Goal: Task Accomplishment & Management: Use online tool/utility

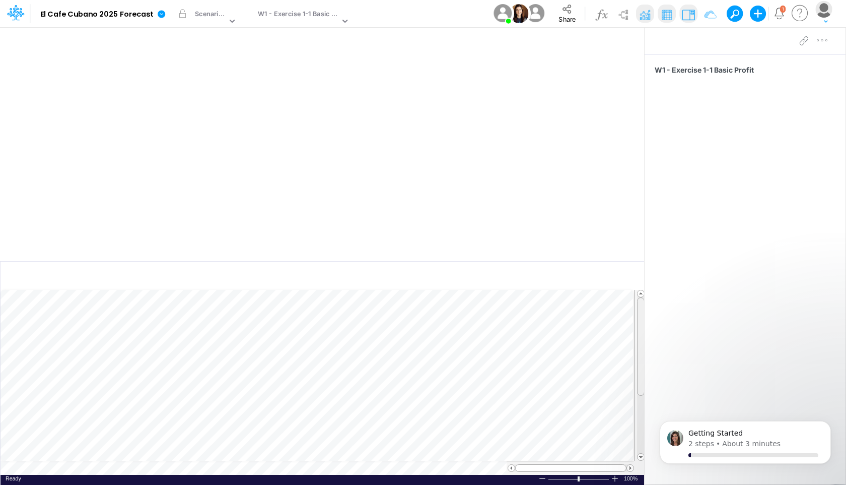
scroll to position [5, 0]
drag, startPoint x: 639, startPoint y: 341, endPoint x: 643, endPoint y: 286, distance: 54.5
click at [643, 286] on div "Insert new Conditional formatting Paste Cut Copy AutoFill Ready 100% Sum: null …" at bounding box center [322, 373] width 644 height 224
click at [624, 16] on img at bounding box center [623, 15] width 16 height 16
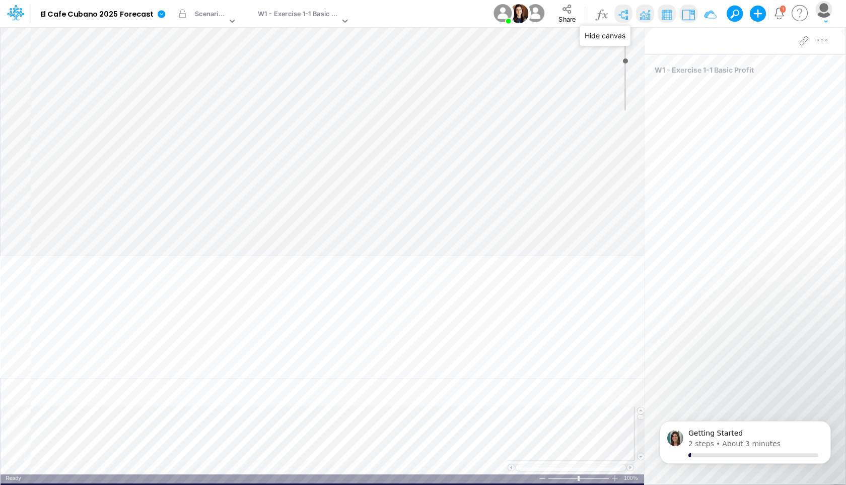
type input "0"
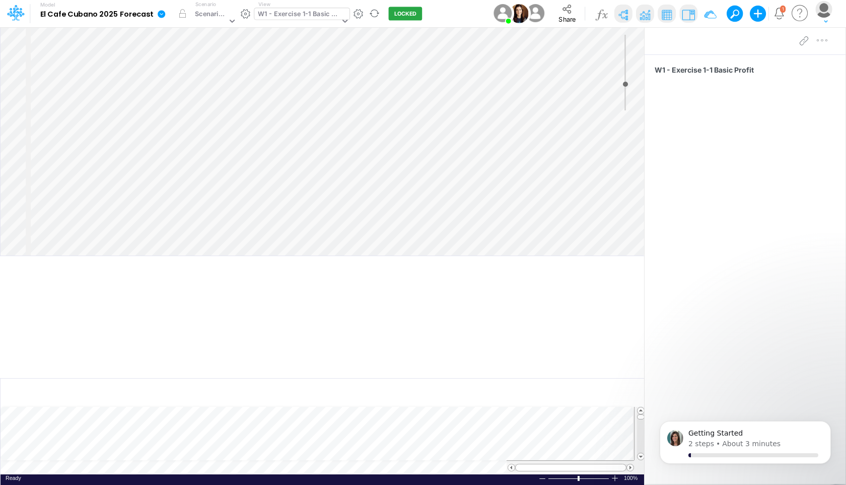
click at [283, 13] on div "W1 - Exercise 1-1 Basic Profit" at bounding box center [299, 15] width 82 height 12
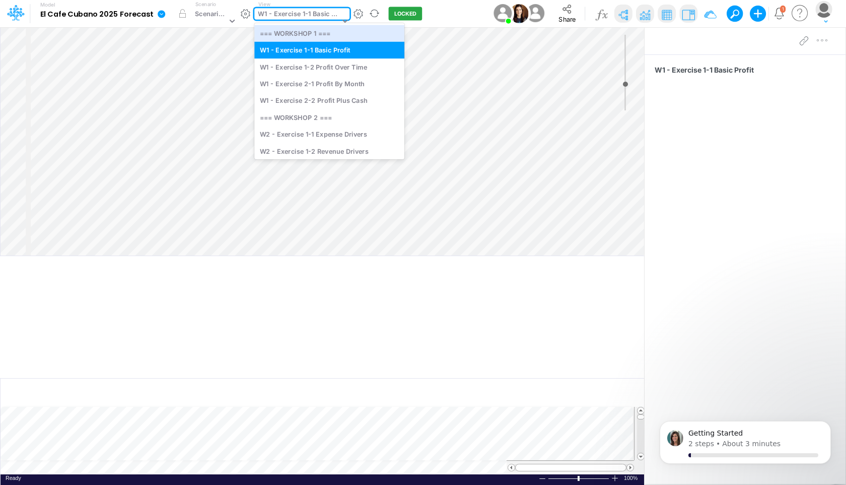
click at [404, 17] on button "LOCKED" at bounding box center [406, 14] width 34 height 14
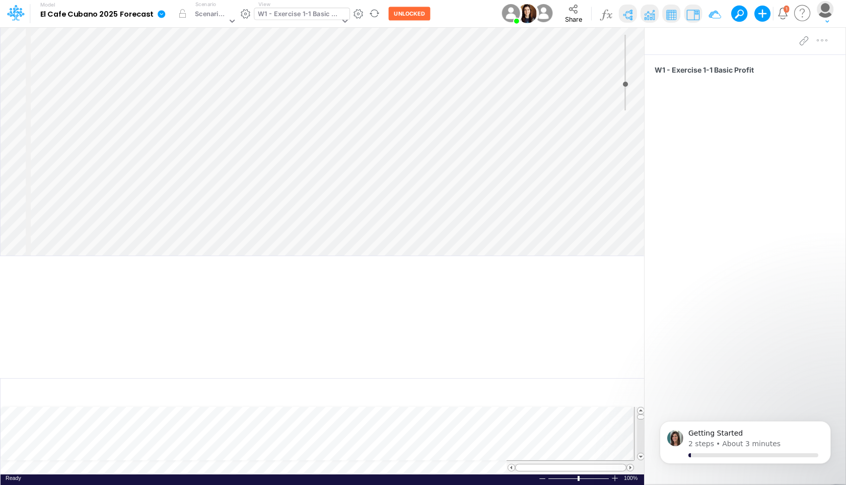
click at [314, 18] on div "W1 - Exercise 1-1 Basic Profit" at bounding box center [299, 15] width 82 height 12
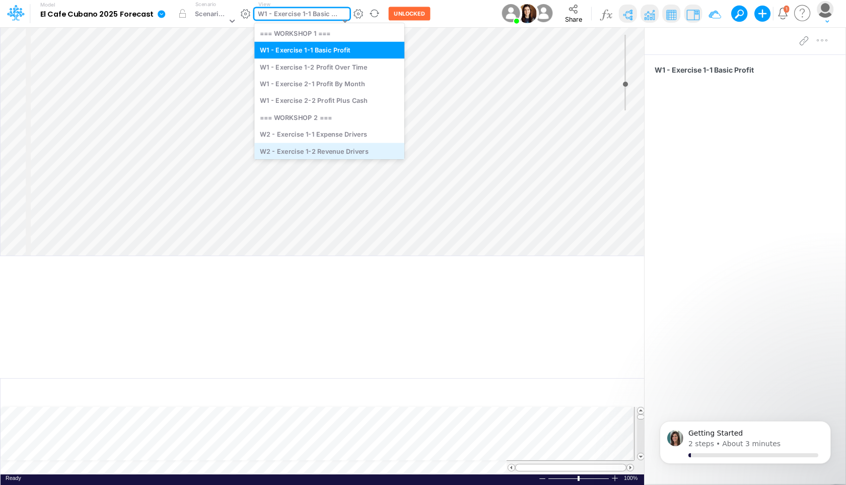
click at [303, 147] on div "W2 - Exercise 1-2 Revenue Drivers" at bounding box center [329, 151] width 150 height 17
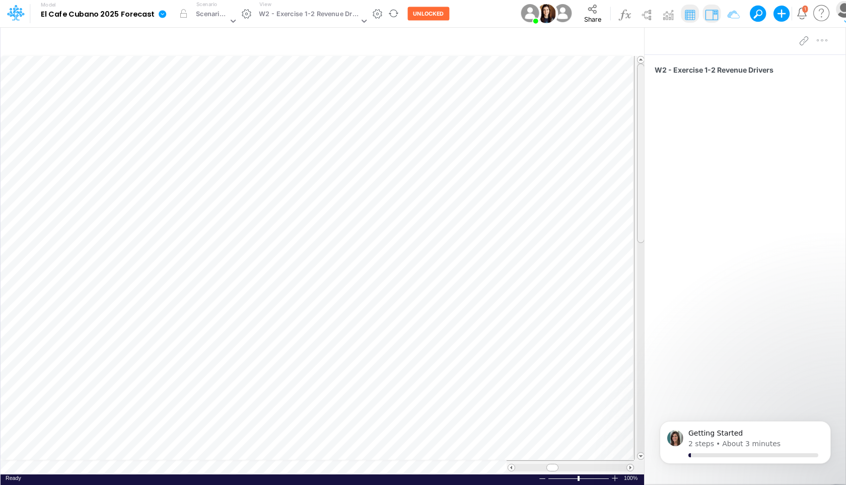
scroll to position [5, 0]
click at [627, 282] on tr at bounding box center [323, 257] width 645 height 405
click at [555, 470] on span at bounding box center [556, 467] width 7 height 7
drag, startPoint x: 639, startPoint y: 291, endPoint x: 640, endPoint y: 261, distance: 29.7
click at [640, 261] on div at bounding box center [641, 179] width 8 height 179
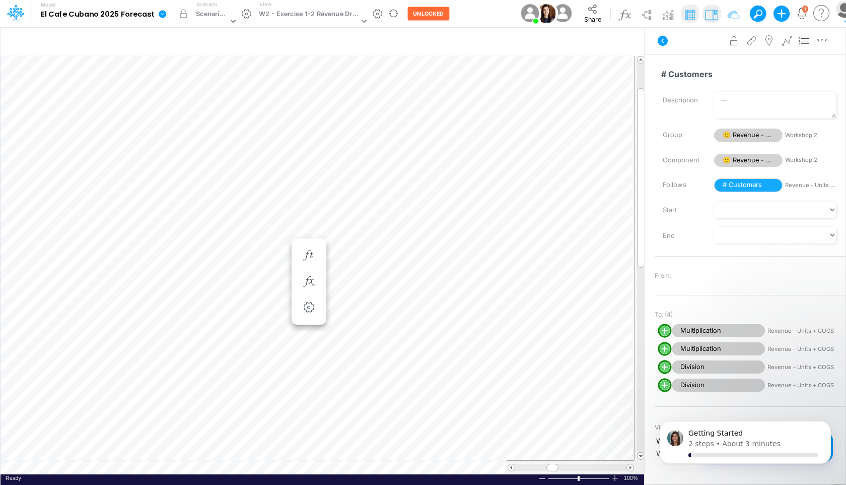
scroll to position [5, 1]
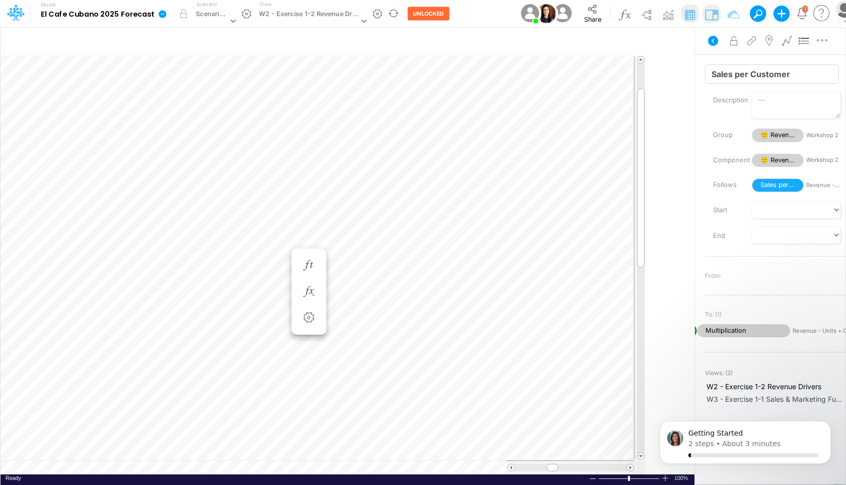
drag, startPoint x: 646, startPoint y: 75, endPoint x: 747, endPoint y: 78, distance: 101.3
click at [747, 78] on div "Insert child node Variable Constant Group Addition Subtraction Multiplication D…" at bounding box center [423, 256] width 846 height 458
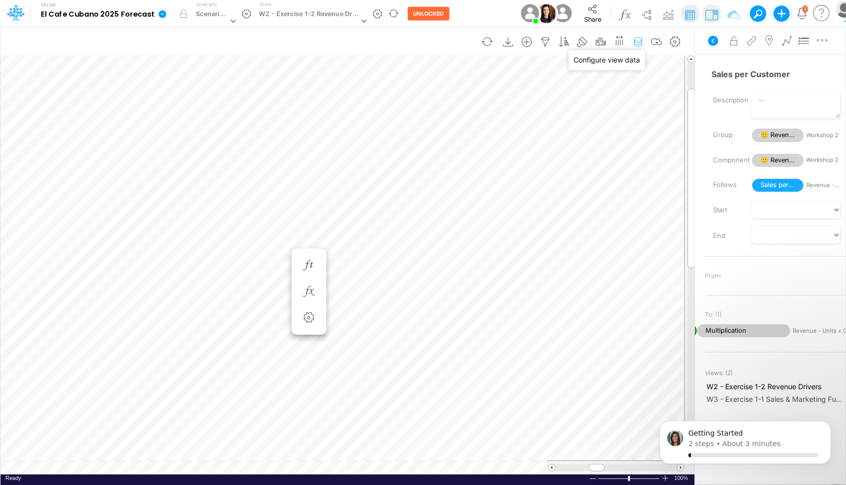
click at [636, 41] on icon "button" at bounding box center [638, 42] width 15 height 11
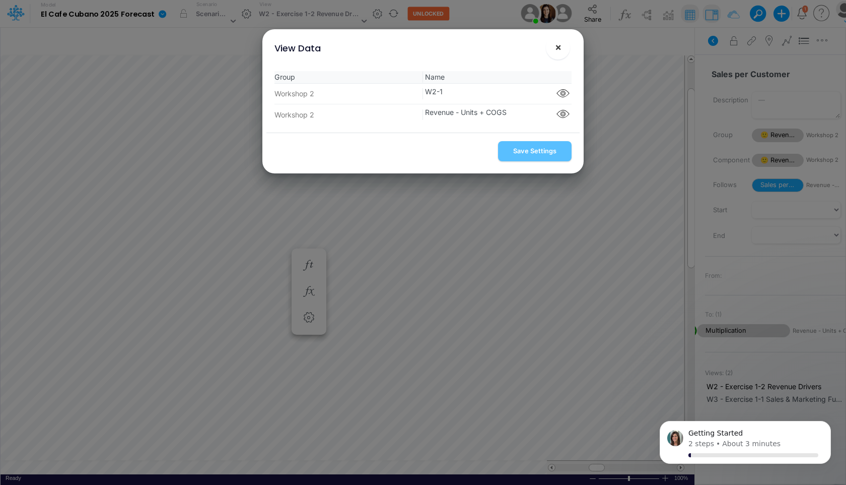
click at [560, 50] on span "×" at bounding box center [558, 47] width 7 height 12
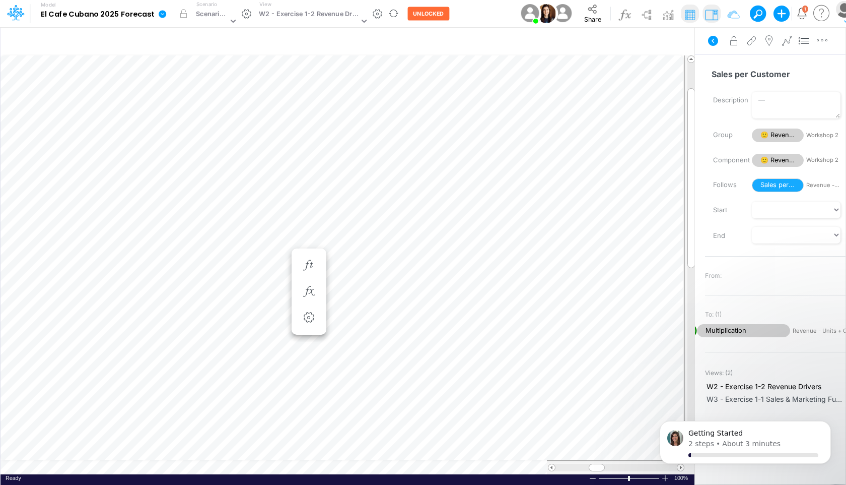
scroll to position [5, 1]
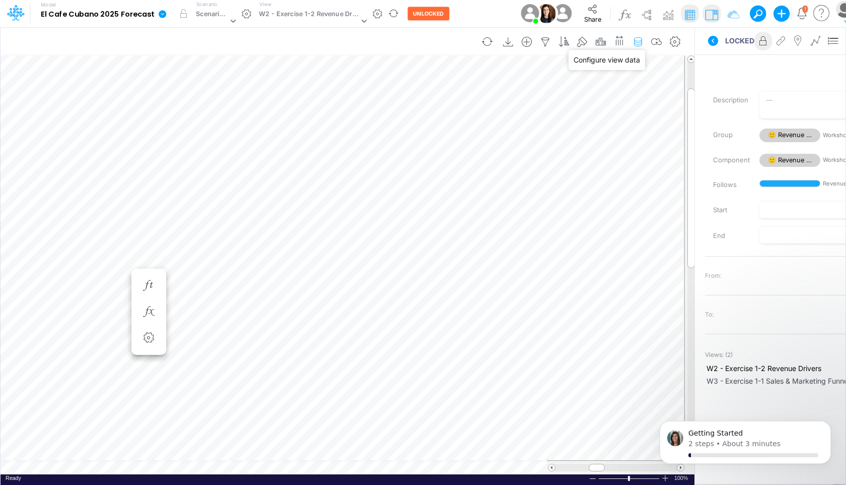
click at [639, 41] on icon "button" at bounding box center [638, 42] width 15 height 11
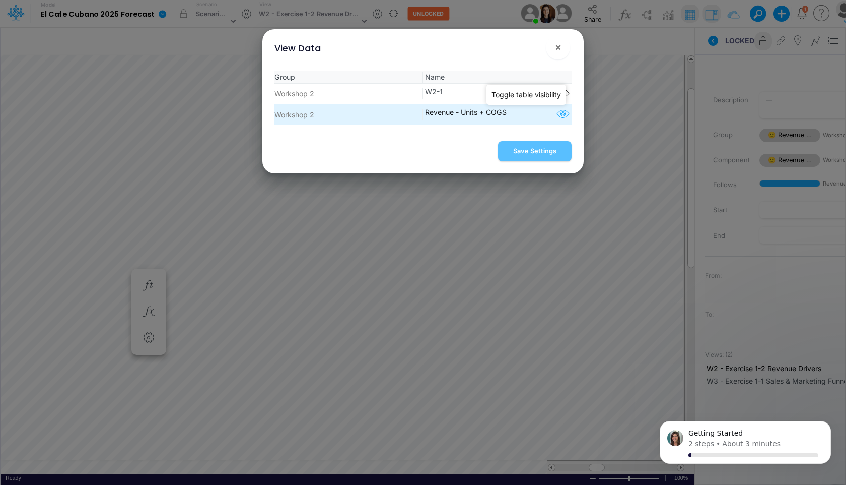
click at [559, 115] on icon "button" at bounding box center [563, 114] width 15 height 13
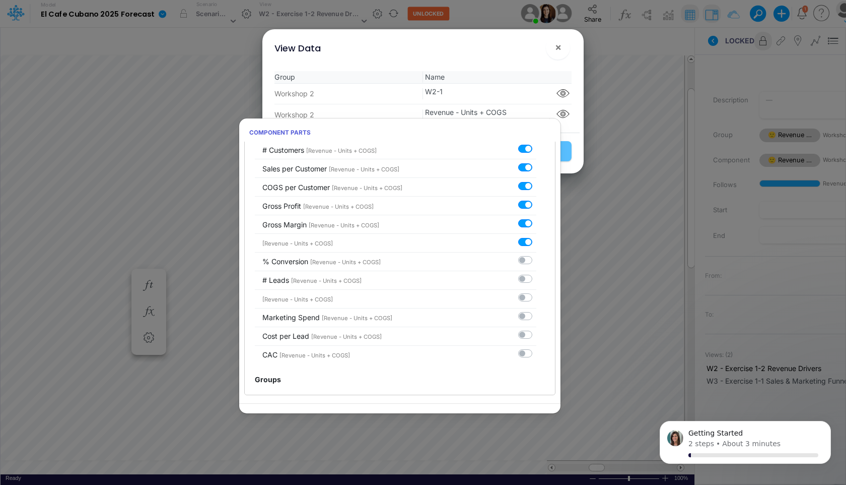
scroll to position [145, 0]
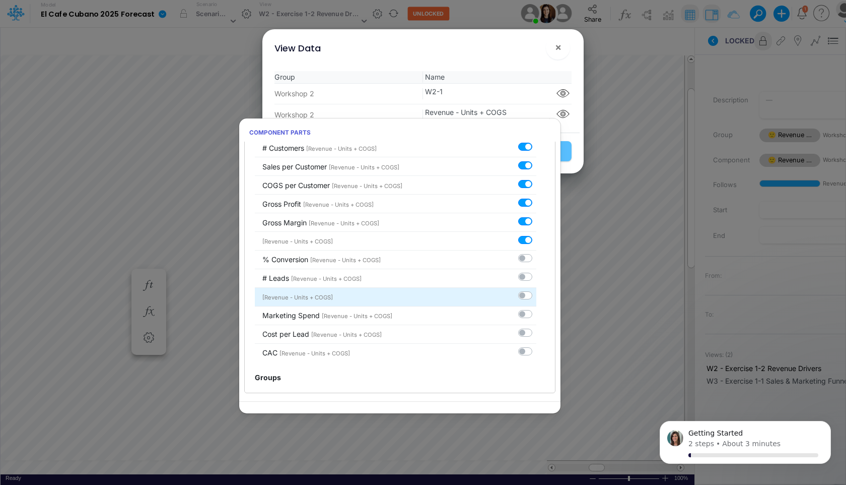
click at [537, 290] on label at bounding box center [537, 290] width 0 height 0
click at [537, 297] on input "checkbox" at bounding box center [540, 293] width 7 height 7
checkbox input "true"
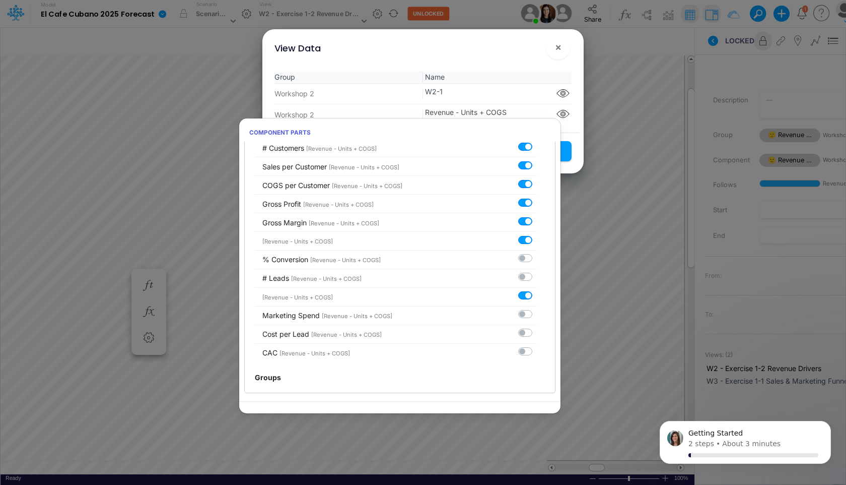
click at [533, 59] on div "View Data ×" at bounding box center [423, 46] width 313 height 34
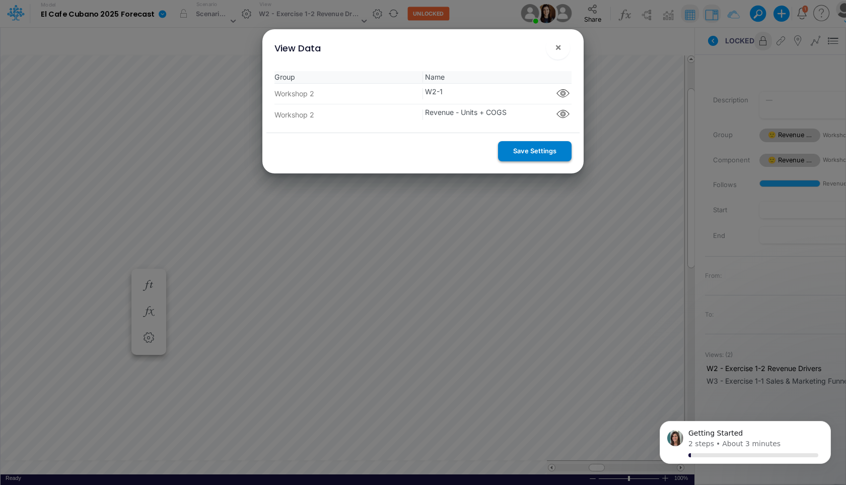
click at [532, 150] on button "Save Settings" at bounding box center [535, 151] width 74 height 20
click at [556, 48] on span "×" at bounding box center [558, 47] width 7 height 12
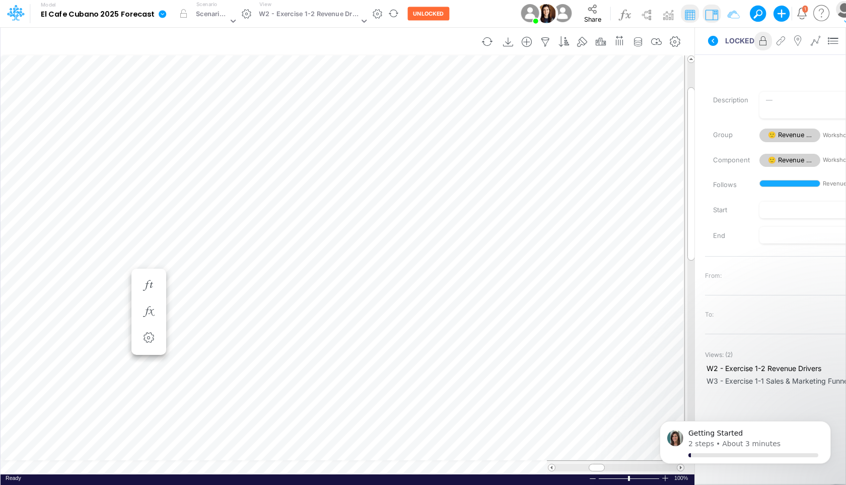
scroll to position [5, 1]
click at [641, 39] on icon "button" at bounding box center [638, 42] width 15 height 11
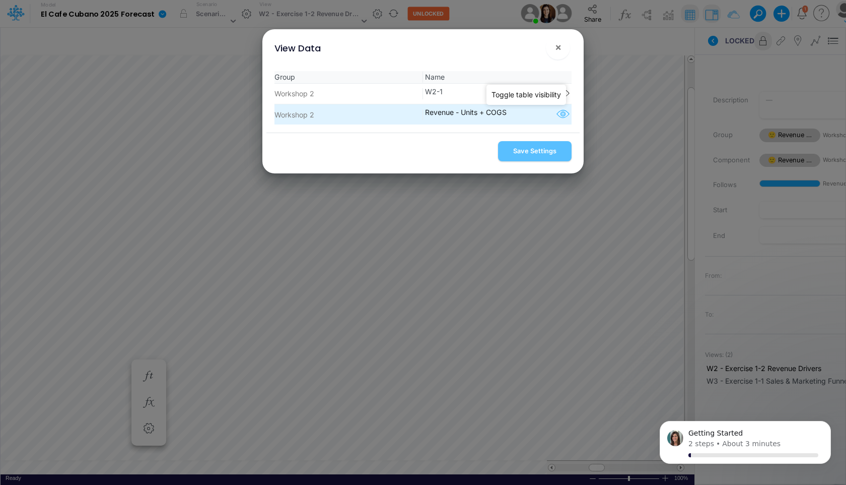
click at [559, 117] on icon "button" at bounding box center [563, 114] width 15 height 13
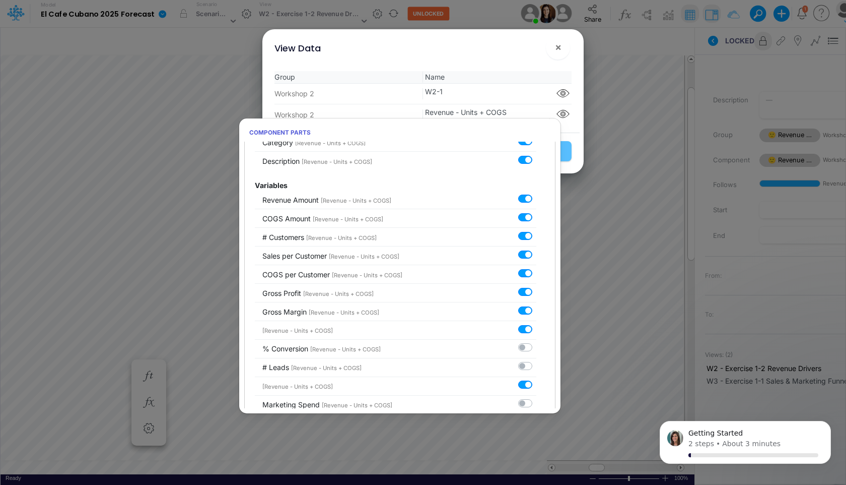
scroll to position [56, 0]
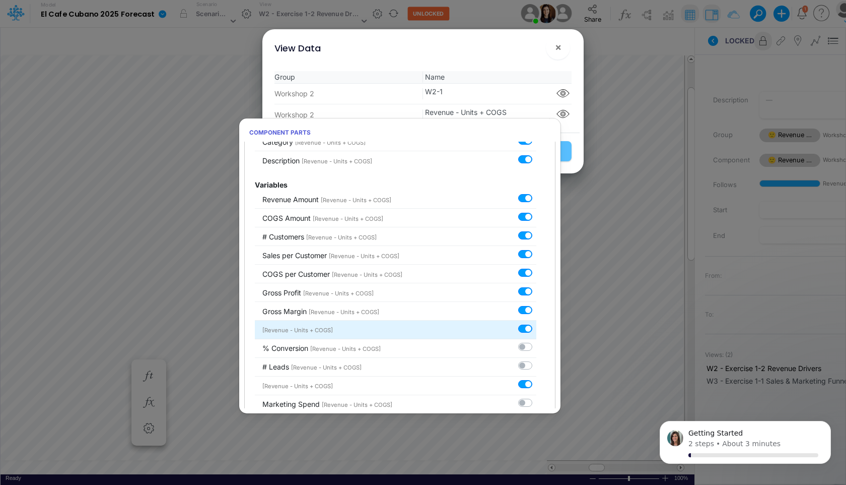
click at [537, 323] on label at bounding box center [537, 323] width 0 height 0
click at [537, 326] on input "checkbox" at bounding box center [540, 326] width 7 height 7
checkbox input "false"
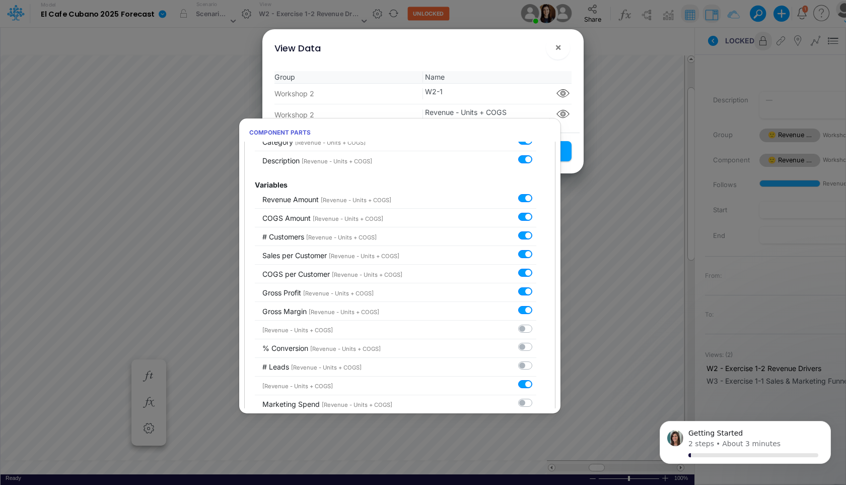
click at [525, 50] on div "View Data ×" at bounding box center [423, 46] width 313 height 34
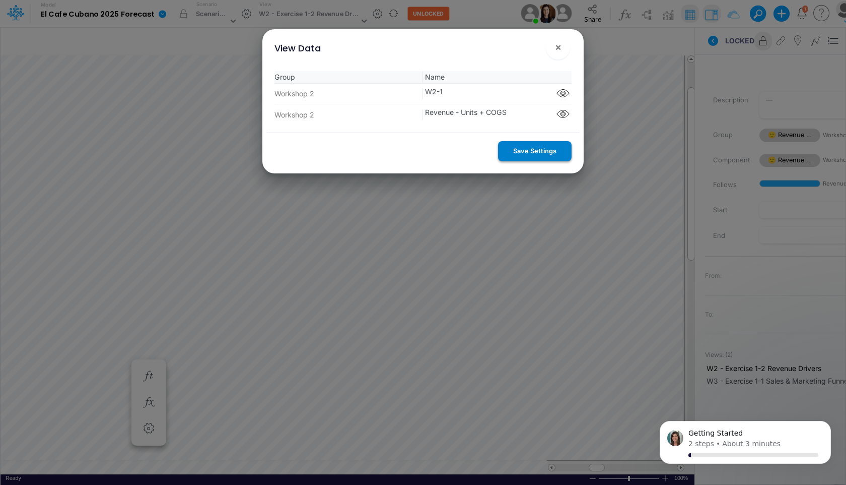
click at [527, 150] on button "Save Settings" at bounding box center [535, 151] width 74 height 20
click at [552, 50] on button "×" at bounding box center [558, 47] width 24 height 24
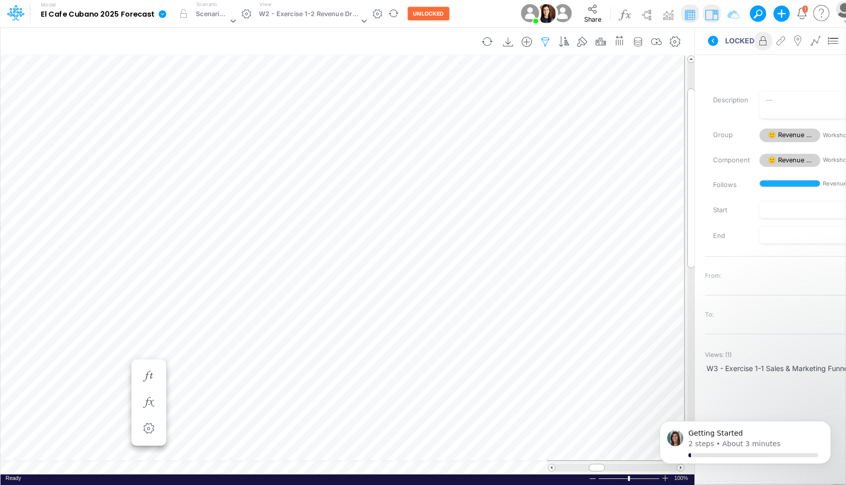
scroll to position [5, 1]
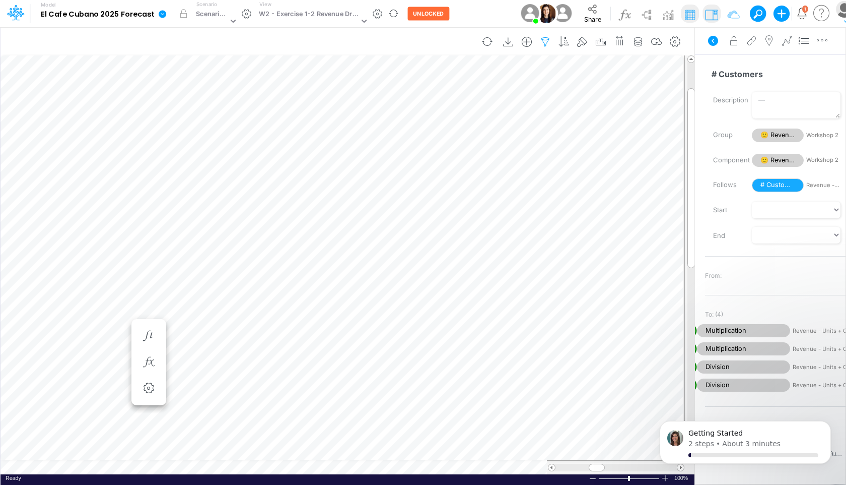
scroll to position [5, 1]
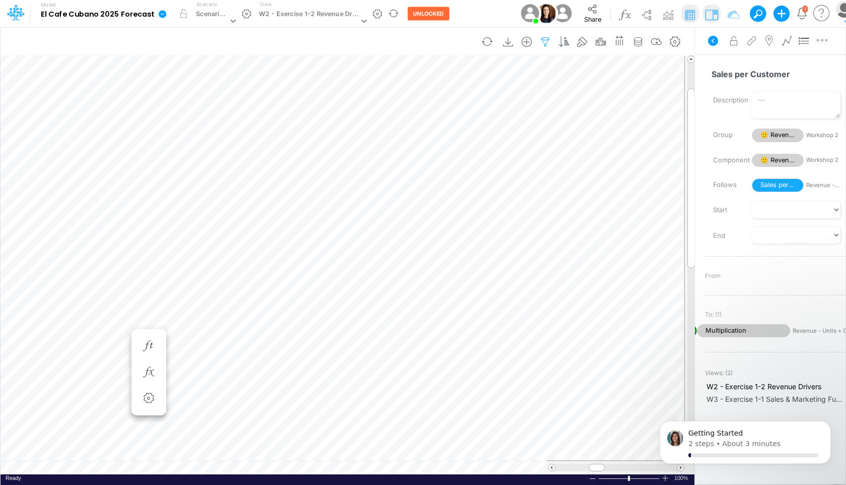
scroll to position [5, 1]
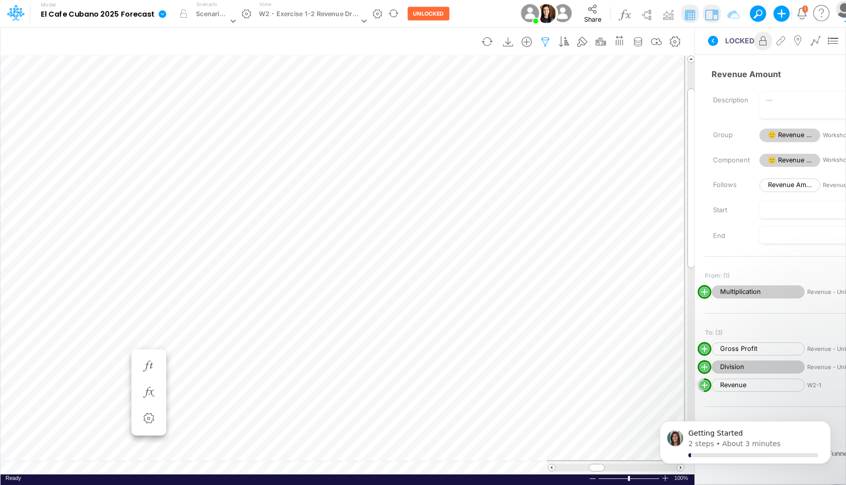
scroll to position [5, 1]
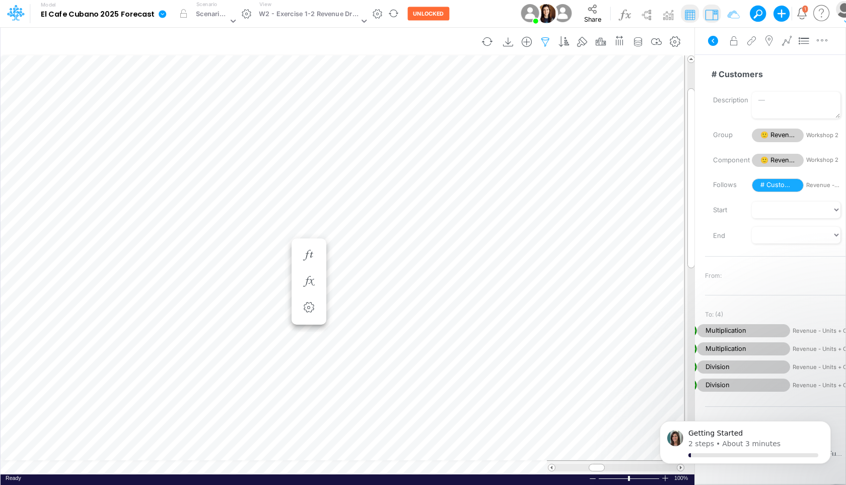
scroll to position [5, 1]
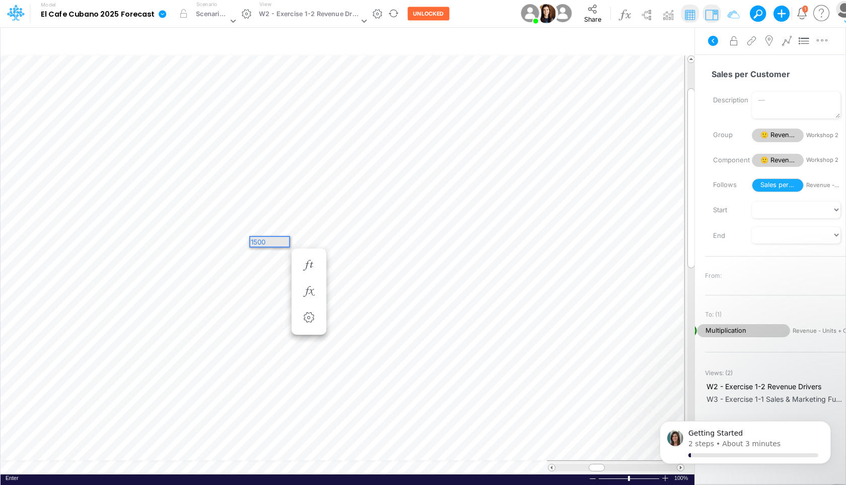
click at [275, 242] on div "1500" at bounding box center [269, 242] width 39 height 10
click at [244, 248] on div "Paste Cut Copy AutoFill 1500" at bounding box center [348, 264] width 694 height 419
click at [277, 241] on div "1500" at bounding box center [269, 242] width 39 height 10
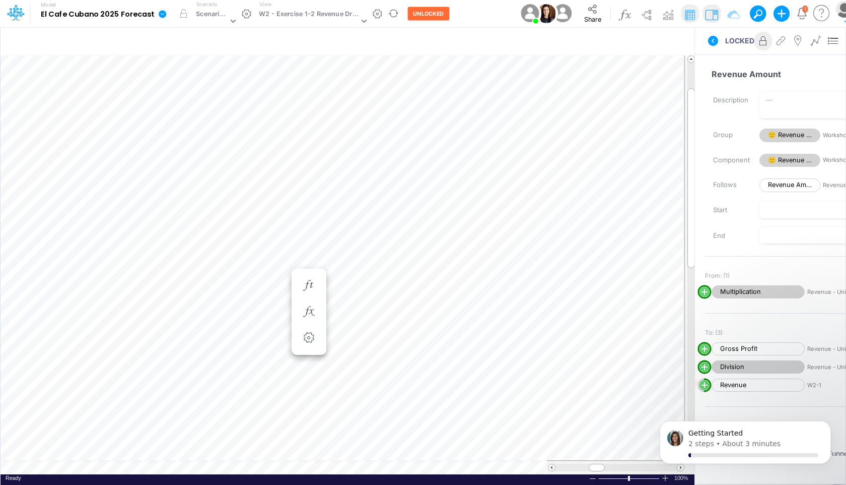
scroll to position [5, 1]
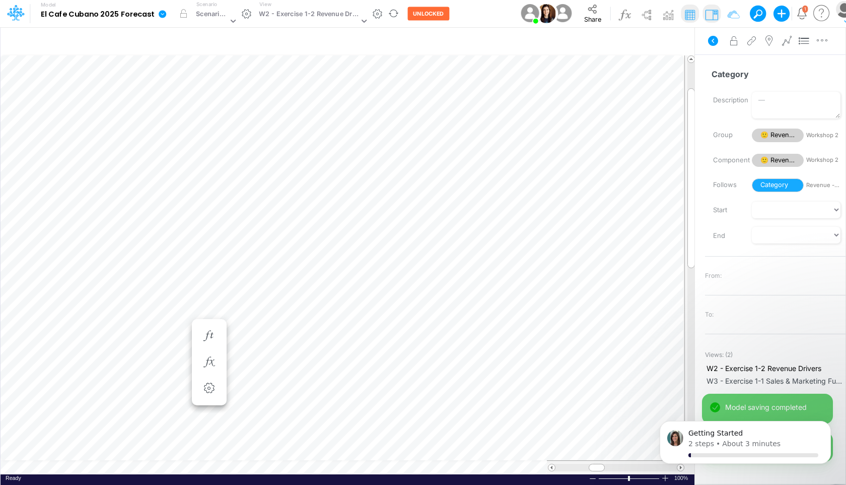
scroll to position [5, 1]
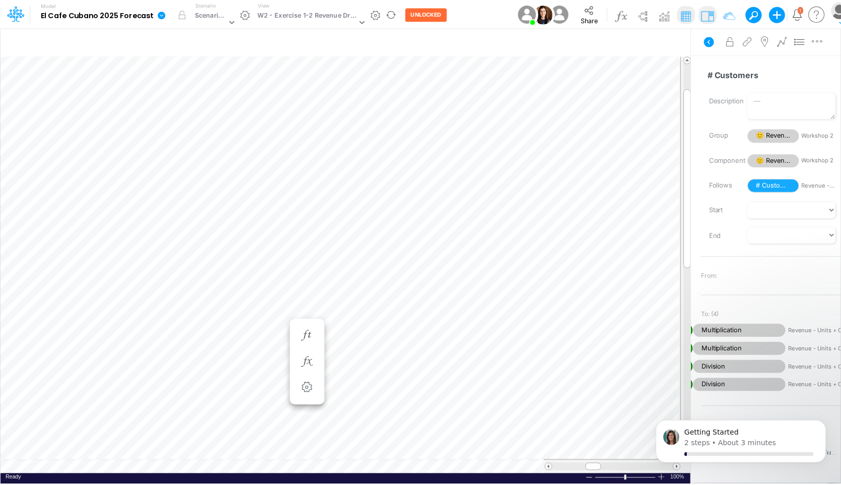
scroll to position [5, 1]
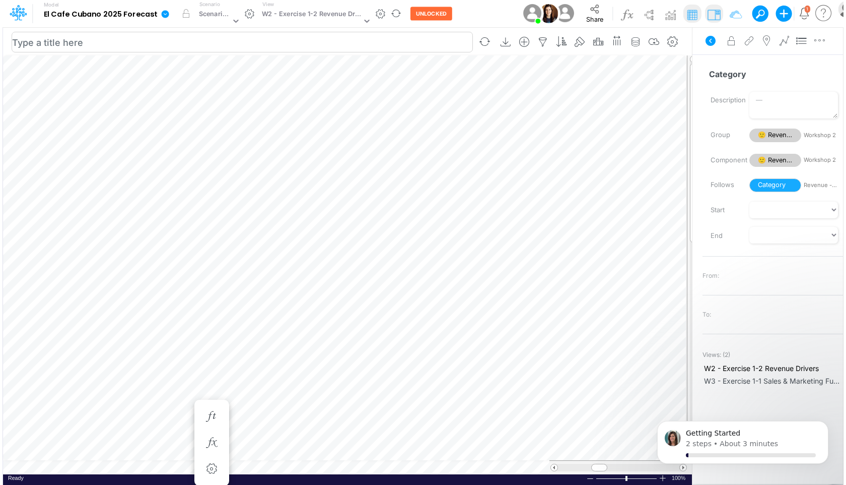
scroll to position [5, 1]
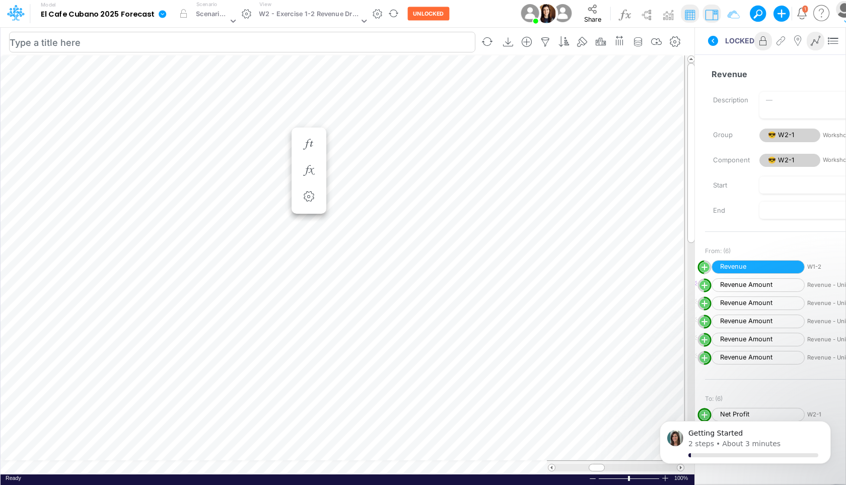
scroll to position [5, 1]
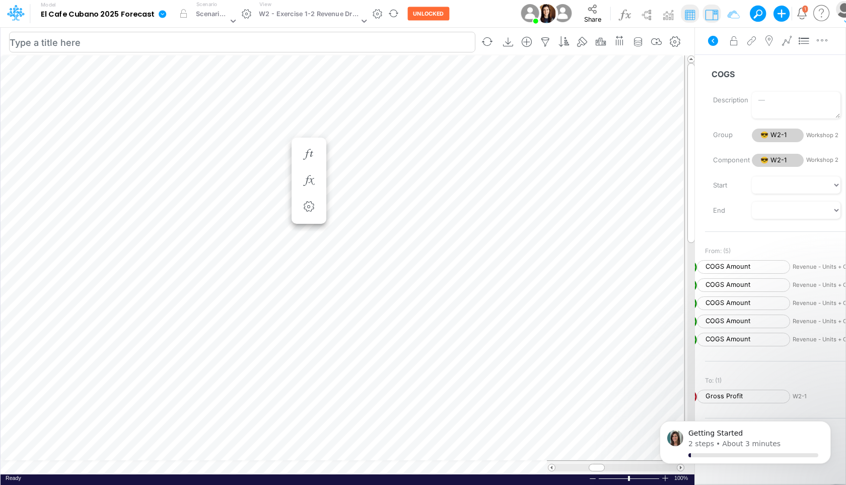
scroll to position [5, 1]
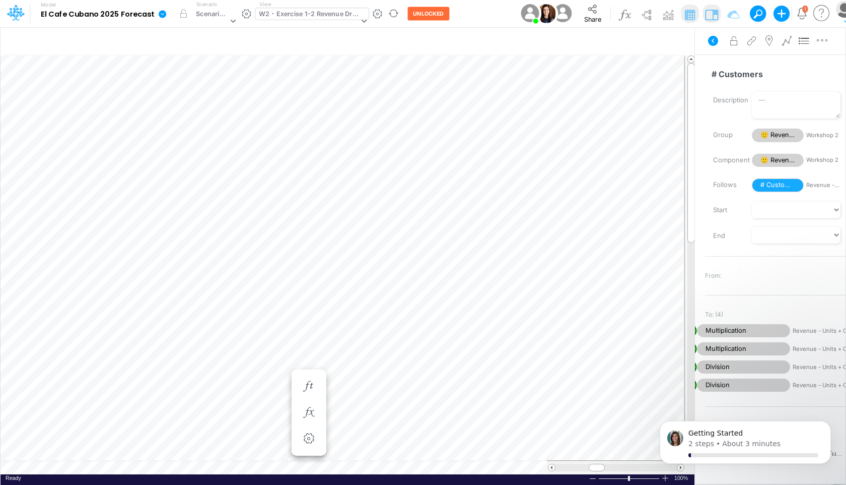
click at [351, 13] on div "W2 - Exercise 1-2 Revenue Drivers" at bounding box center [309, 15] width 100 height 12
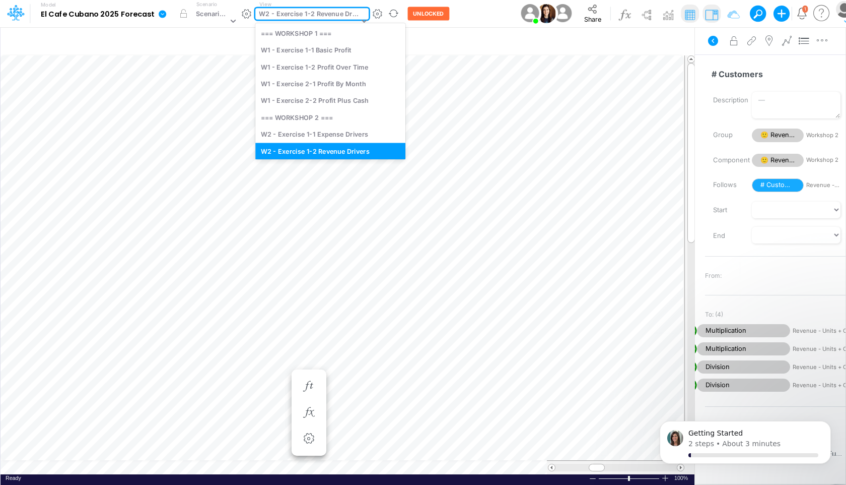
scroll to position [7, 0]
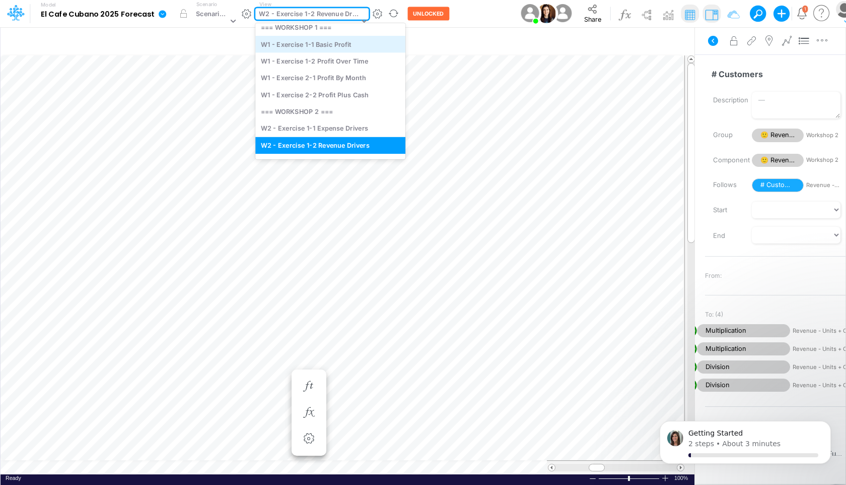
click at [339, 46] on div "W1 - Exercise 1-1 Basic Profit" at bounding box center [330, 44] width 150 height 17
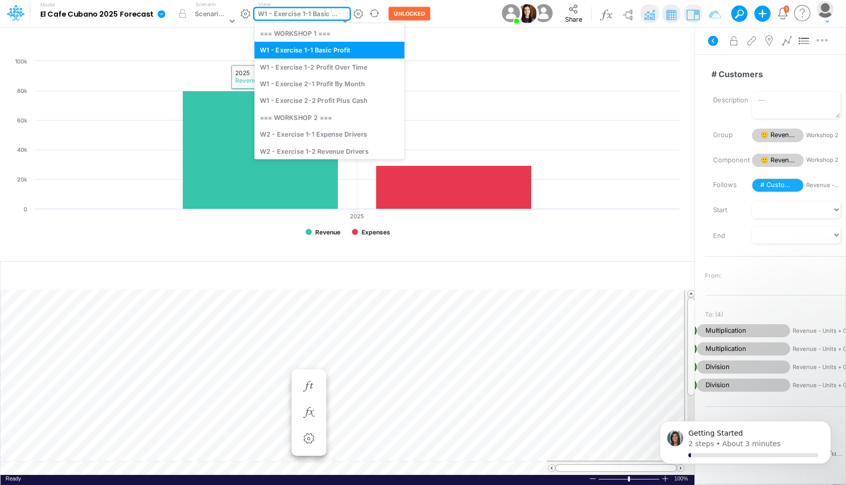
click at [322, 19] on div "W1 - Exercise 1-1 Basic Profit" at bounding box center [299, 15] width 82 height 12
click at [298, 72] on div "W1 - Exercise 1-2 Profit Over Time" at bounding box center [329, 66] width 150 height 17
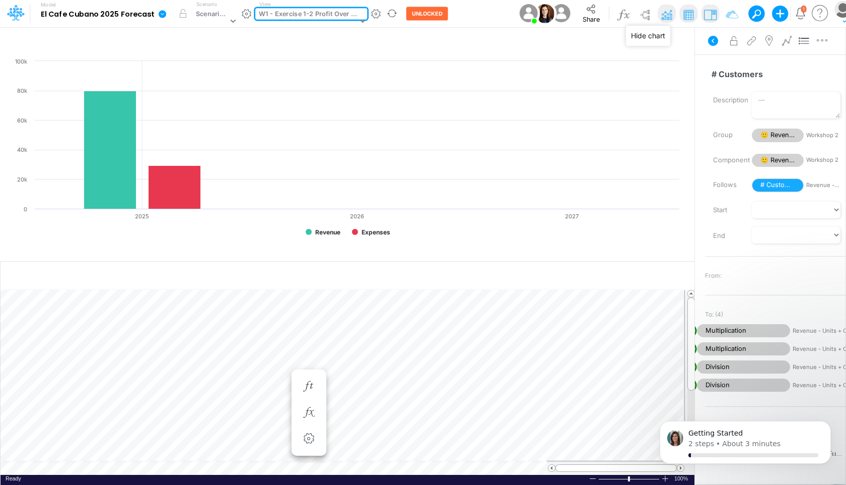
click at [662, 16] on img at bounding box center [667, 15] width 16 height 16
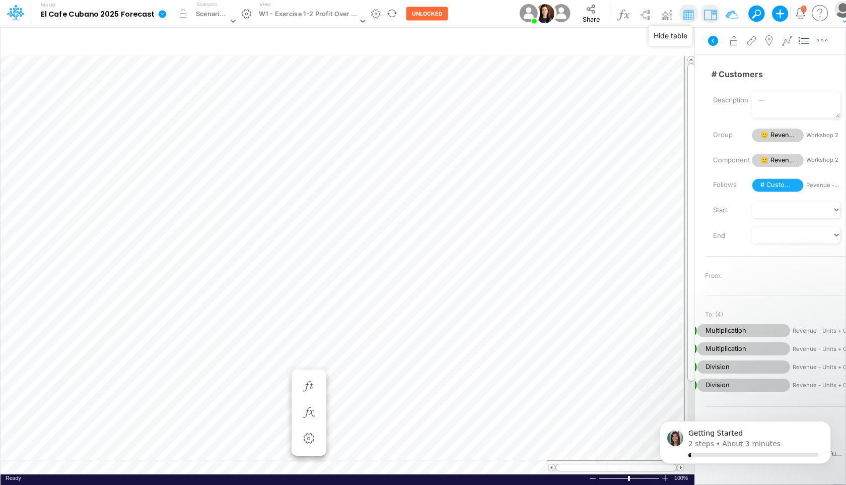
click at [683, 19] on img at bounding box center [689, 15] width 16 height 16
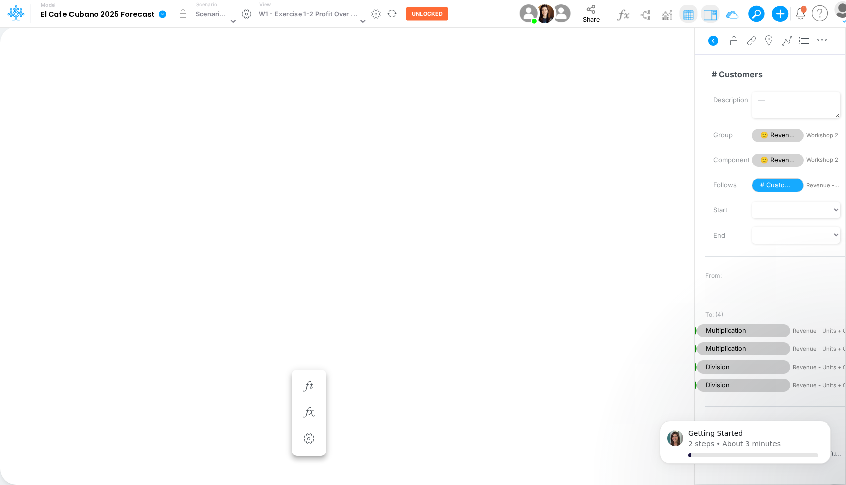
click at [687, 14] on img at bounding box center [689, 15] width 16 height 16
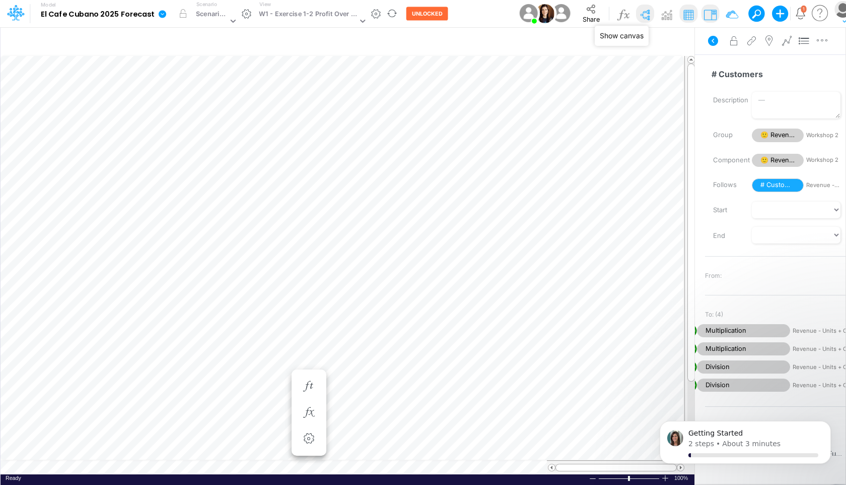
click at [640, 14] on img at bounding box center [645, 15] width 16 height 16
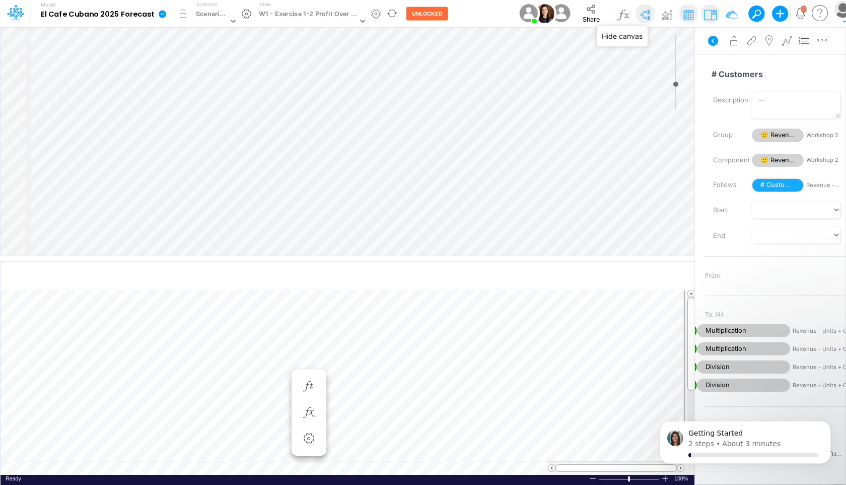
click at [640, 15] on img at bounding box center [645, 15] width 16 height 16
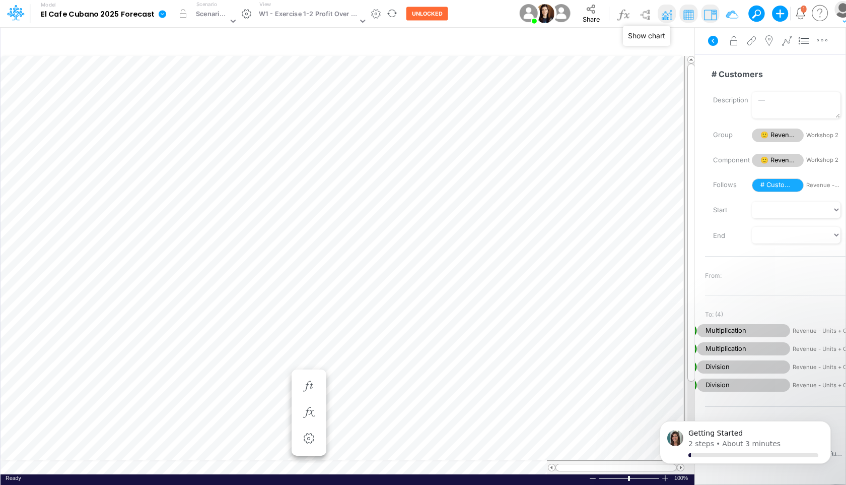
click at [662, 17] on img at bounding box center [667, 15] width 16 height 16
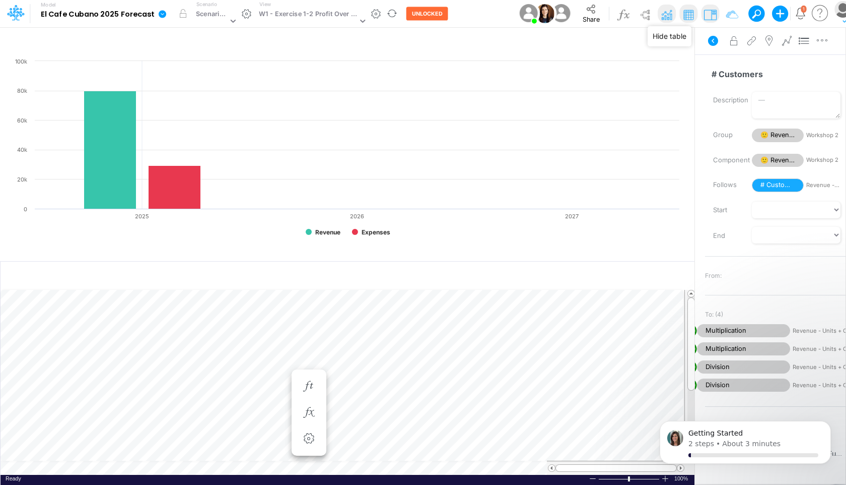
click at [683, 17] on img at bounding box center [689, 15] width 16 height 16
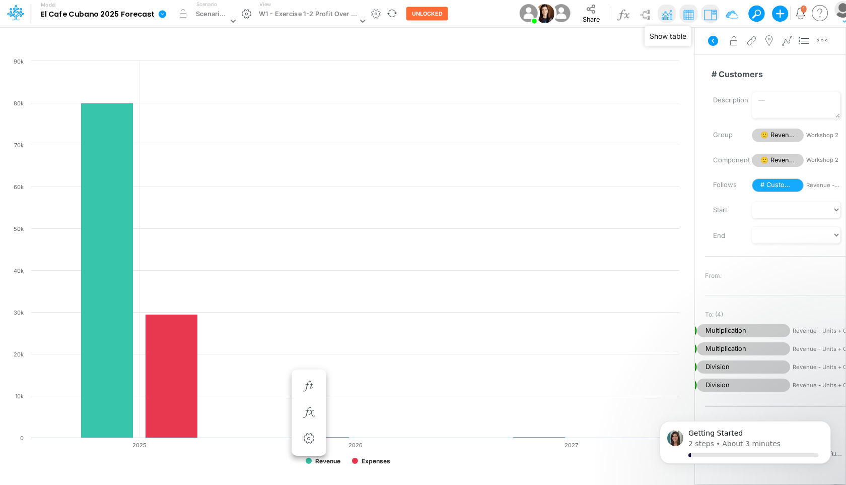
click at [683, 17] on img at bounding box center [689, 15] width 16 height 16
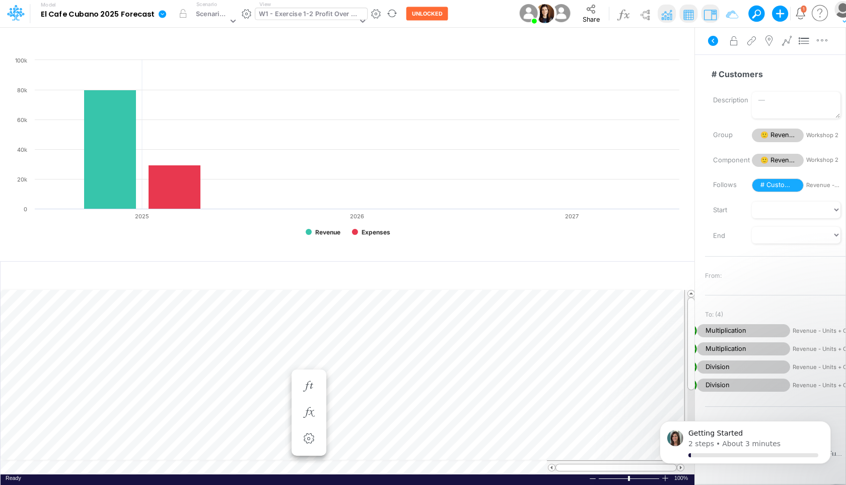
click at [332, 16] on div "W1 - Exercise 1-2 Profit Over Time" at bounding box center [308, 15] width 98 height 12
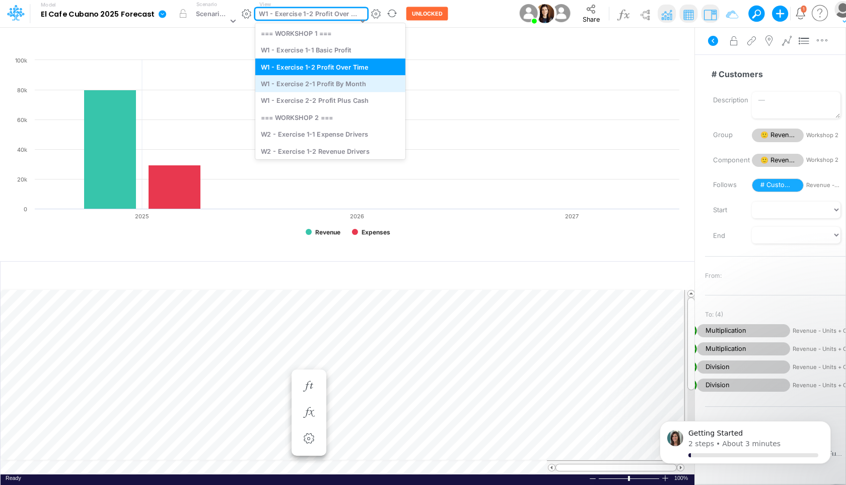
click at [312, 86] on div "W1 - Exercise 2-1 Profit By Month" at bounding box center [330, 83] width 150 height 17
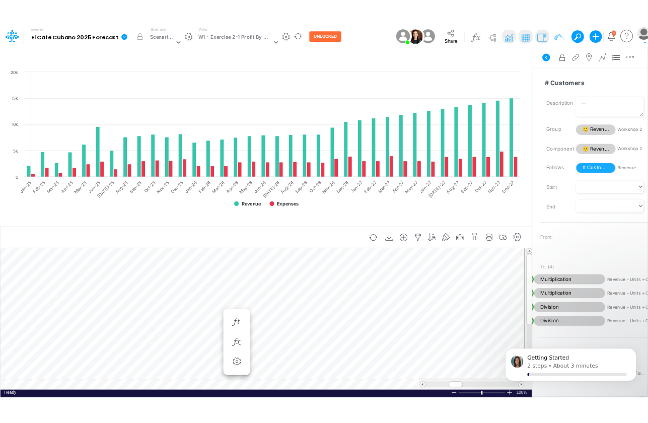
scroll to position [5, 1]
